Goal: Navigation & Orientation: Find specific page/section

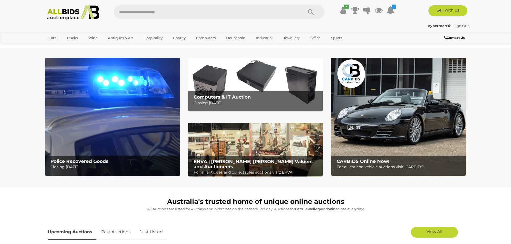
click at [211, 9] on input "text" at bounding box center [206, 11] width 184 height 13
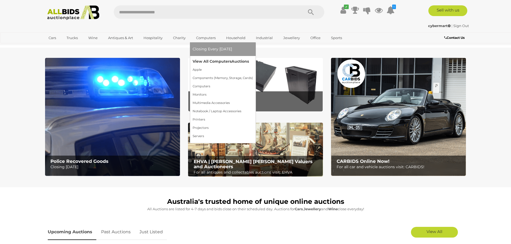
click at [209, 60] on link "View All Computers Auctions" at bounding box center [223, 61] width 60 height 8
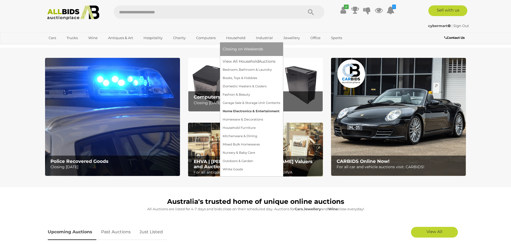
click at [240, 111] on link "Home Electronics & Entertainment" at bounding box center [252, 111] width 58 height 8
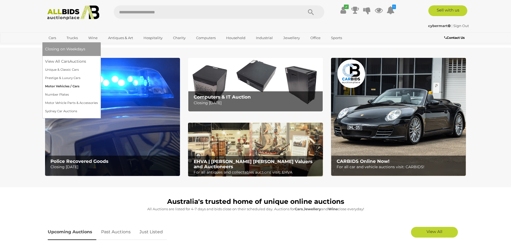
click at [74, 85] on link "Motor Vehicles / Cars" at bounding box center [71, 86] width 53 height 8
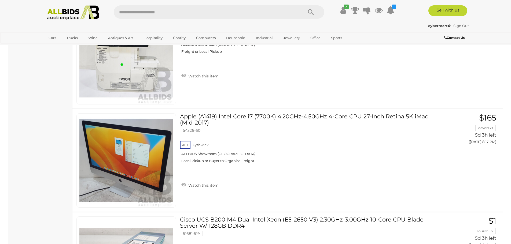
scroll to position [5121, 0]
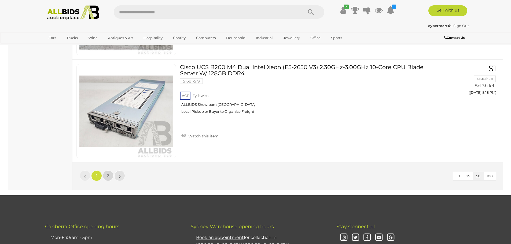
click at [108, 175] on span "2" at bounding box center [108, 175] width 2 height 5
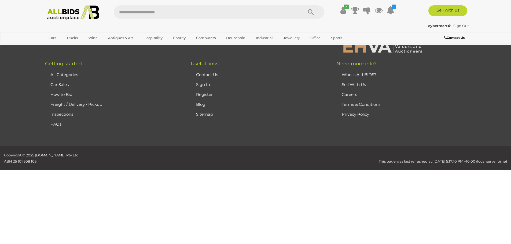
scroll to position [69, 0]
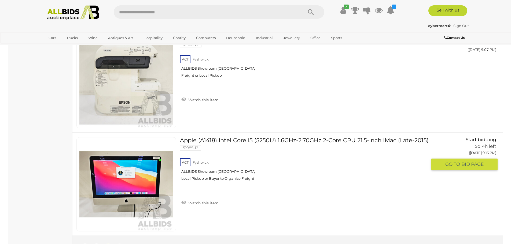
scroll to position [2803, 0]
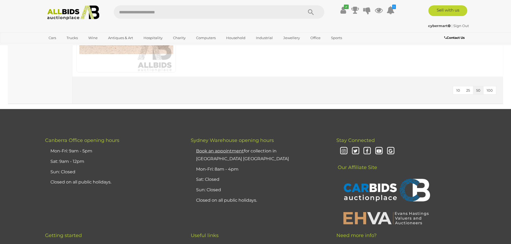
scroll to position [3315, 0]
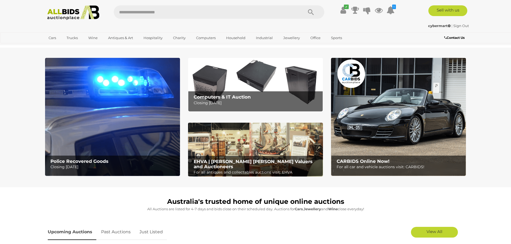
click at [77, 125] on img at bounding box center [112, 117] width 135 height 118
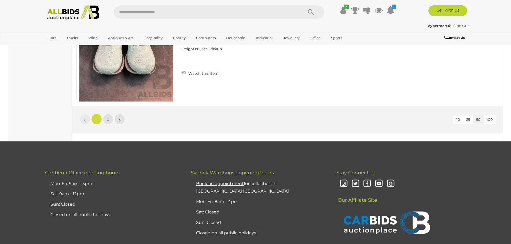
scroll to position [5175, 0]
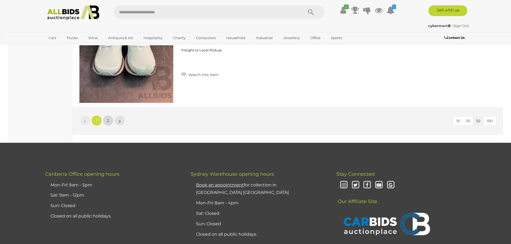
click at [109, 119] on link "2" at bounding box center [108, 120] width 11 height 11
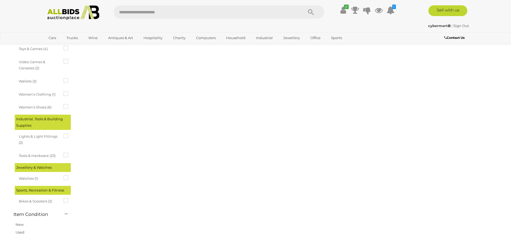
scroll to position [67, 0]
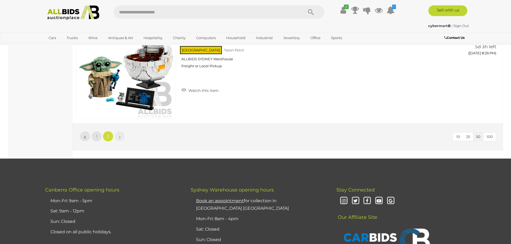
scroll to position [5000, 0]
